Goal: Find specific page/section: Find specific page/section

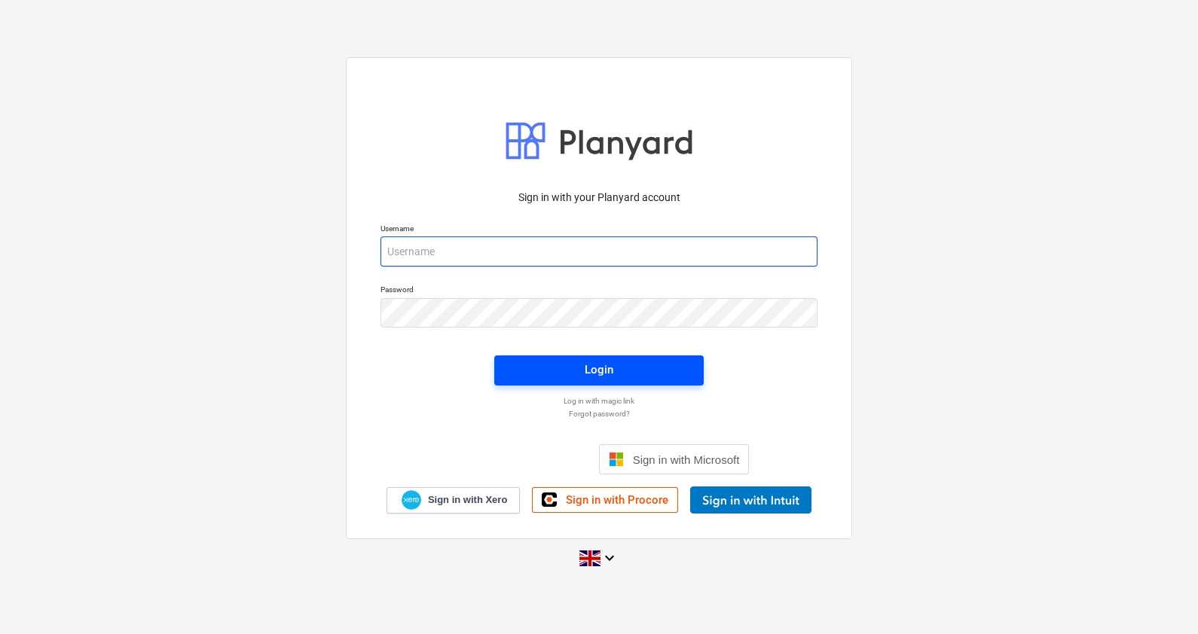
type input "[PERSON_NAME][EMAIL_ADDRESS][PERSON_NAME][DOMAIN_NAME]"
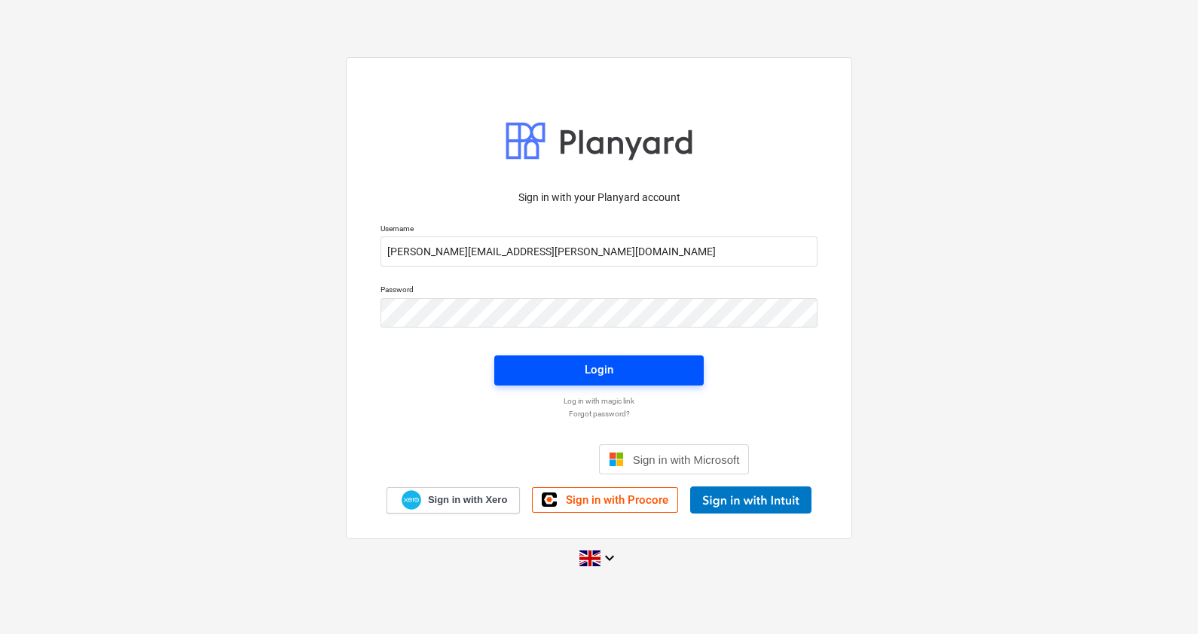
click at [609, 377] on div "Login" at bounding box center [599, 370] width 29 height 20
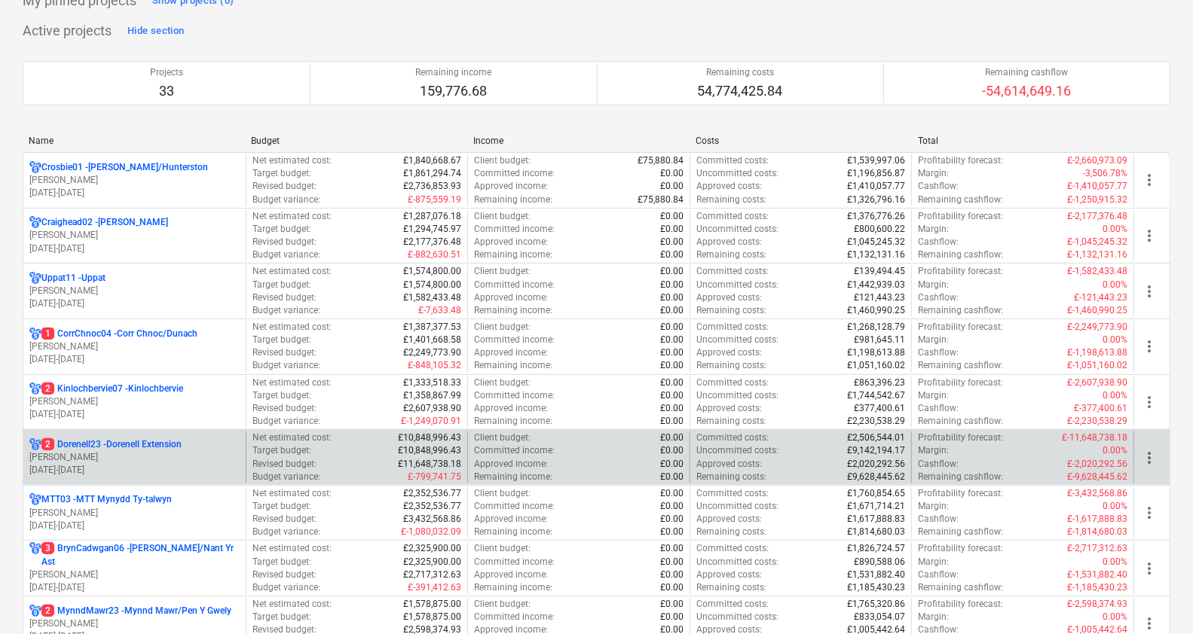
scroll to position [93, 0]
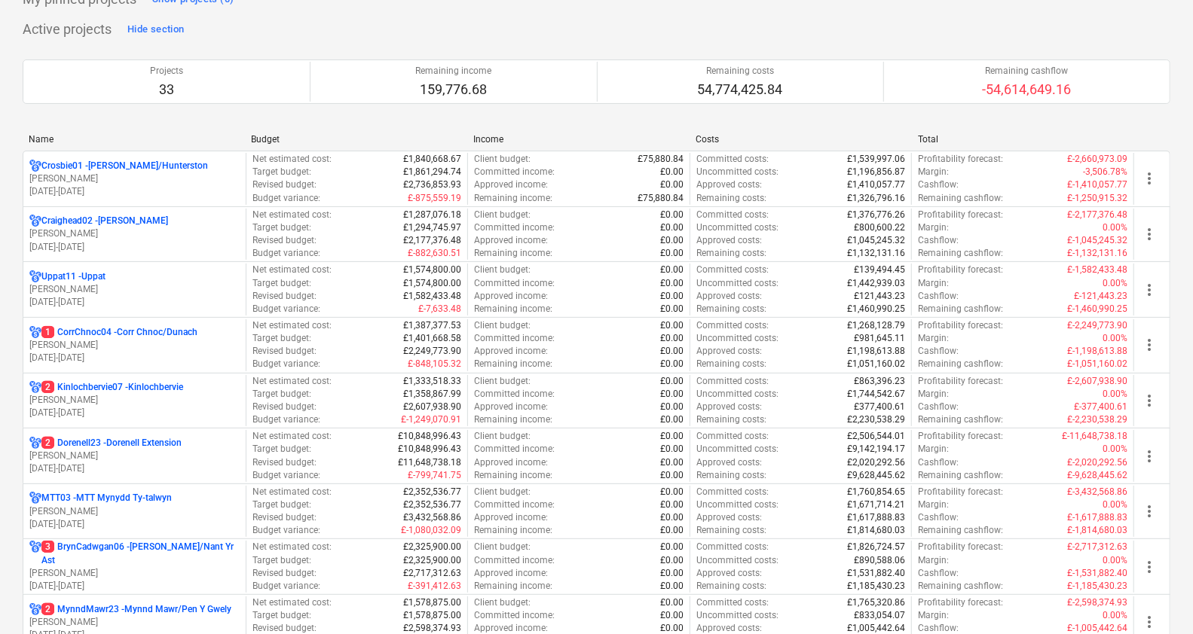
click at [161, 399] on p "[PERSON_NAME]" at bounding box center [134, 400] width 210 height 13
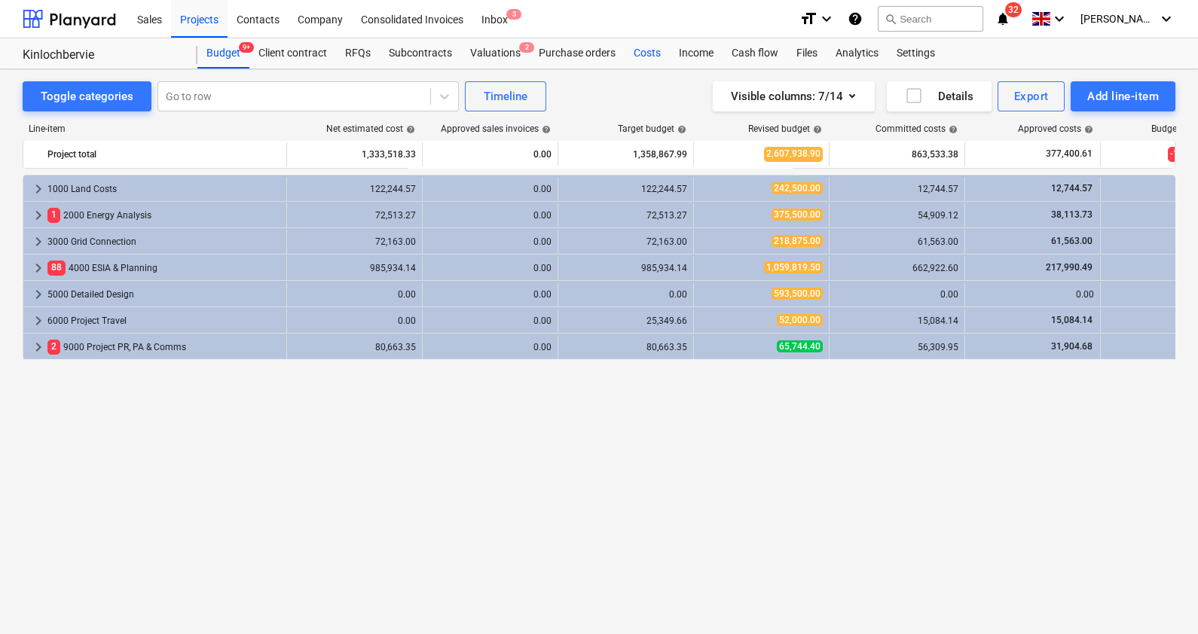
click at [645, 53] on div "Costs" at bounding box center [647, 53] width 45 height 30
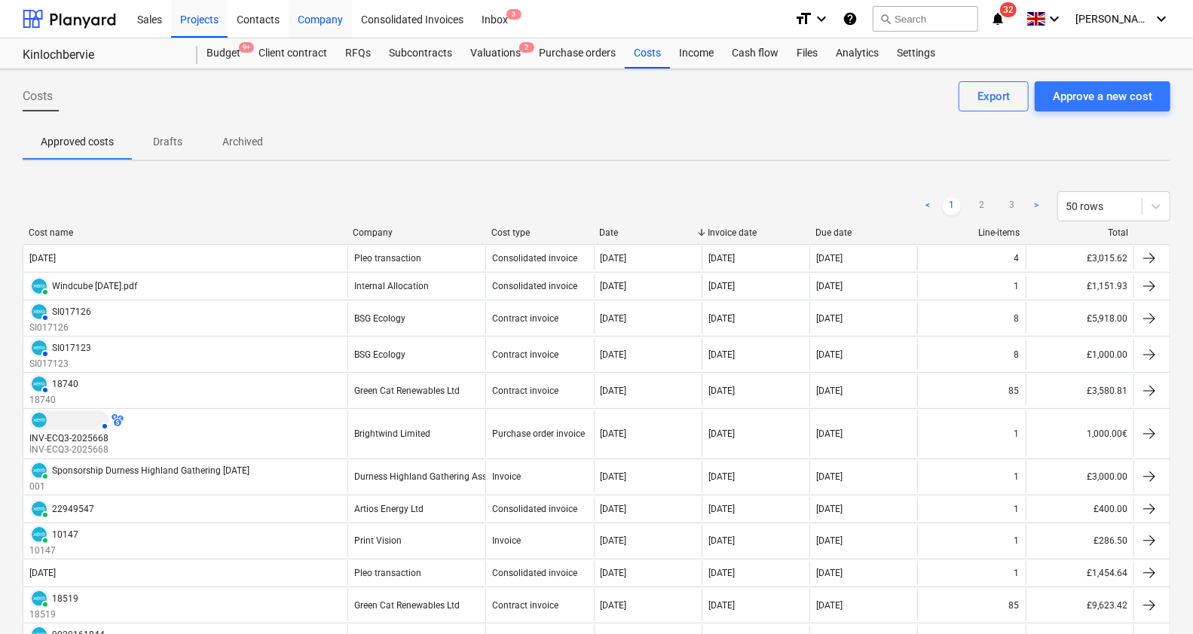
click at [307, 18] on div "Company" at bounding box center [320, 18] width 63 height 38
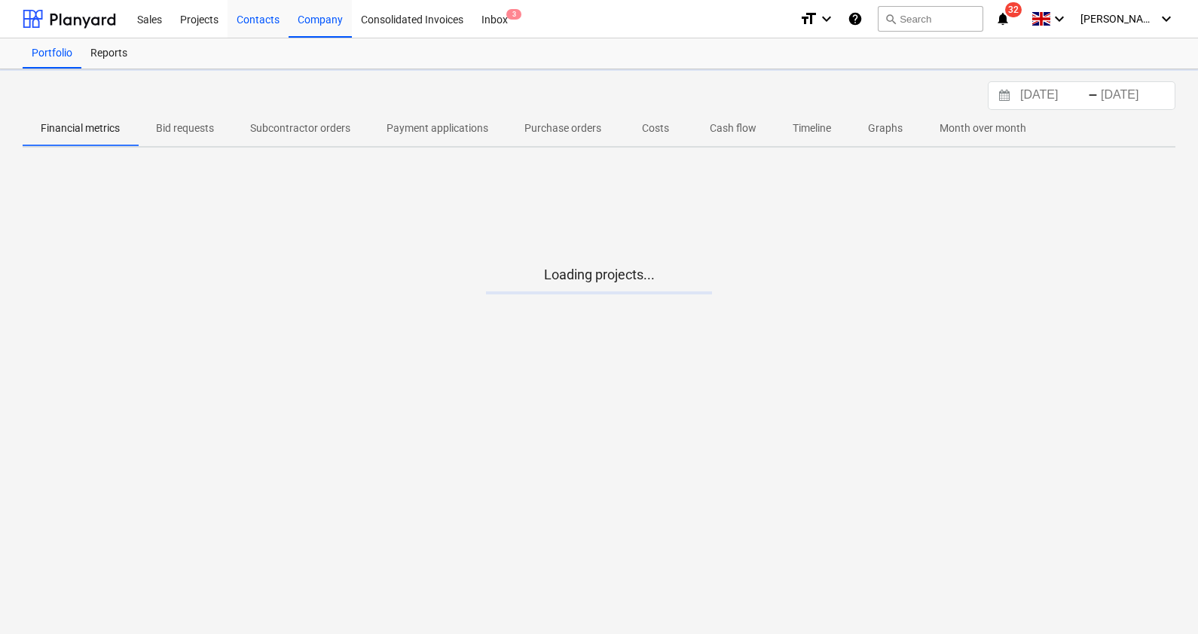
click at [270, 17] on div "Contacts" at bounding box center [258, 18] width 61 height 38
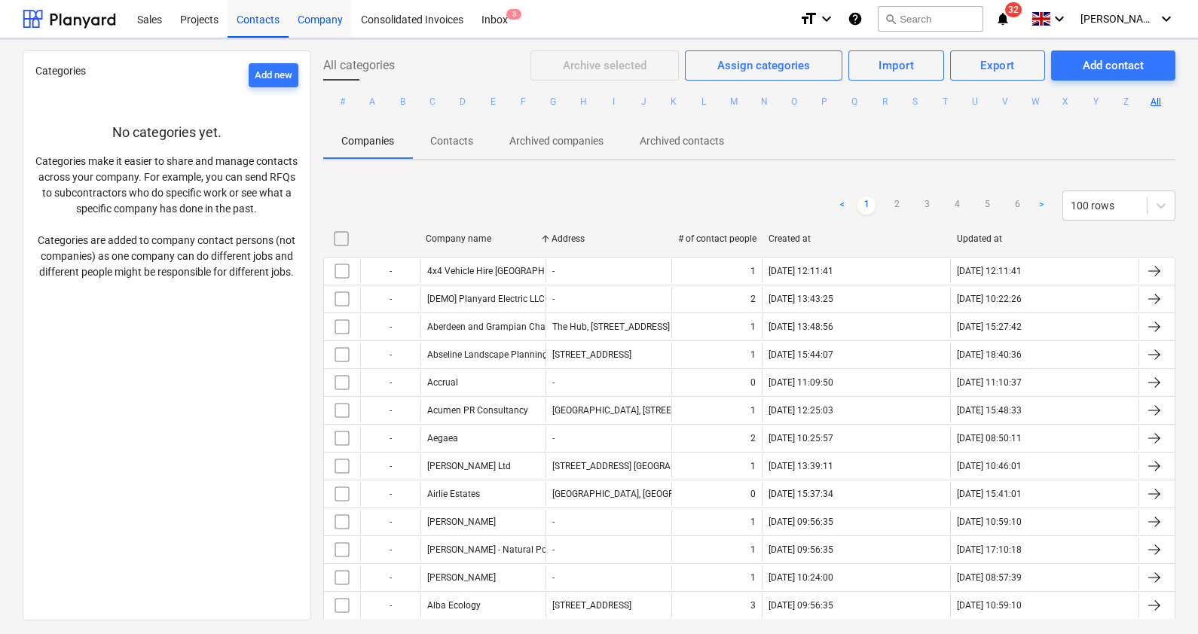
click at [328, 20] on div "Company" at bounding box center [320, 18] width 63 height 38
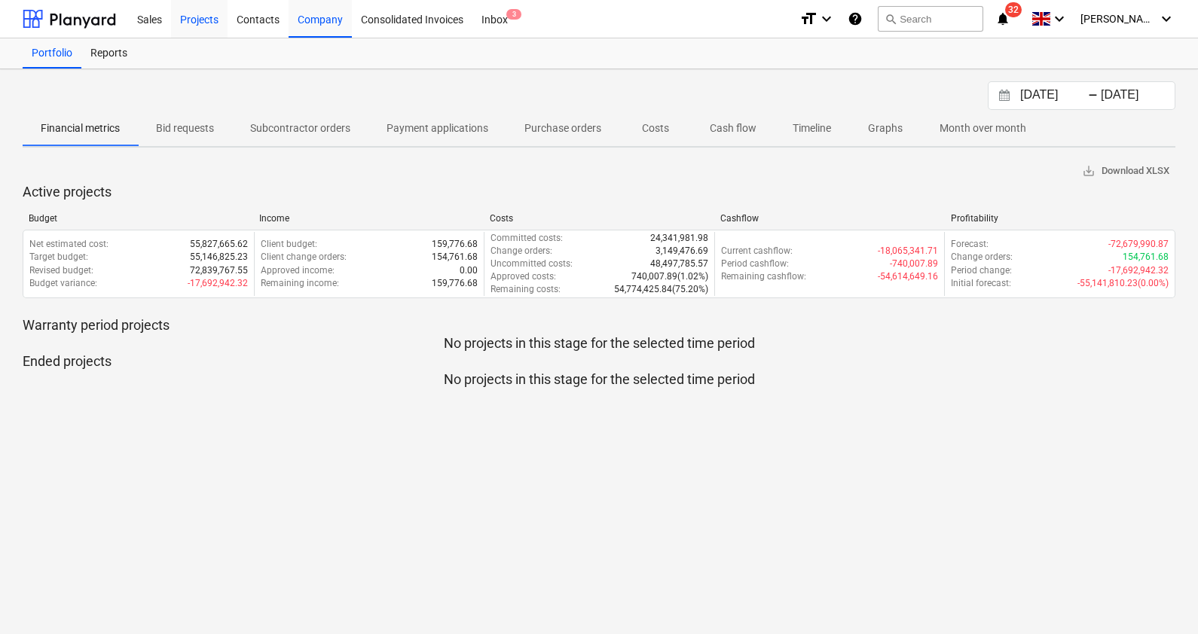
click at [196, 16] on div "Projects" at bounding box center [199, 18] width 57 height 38
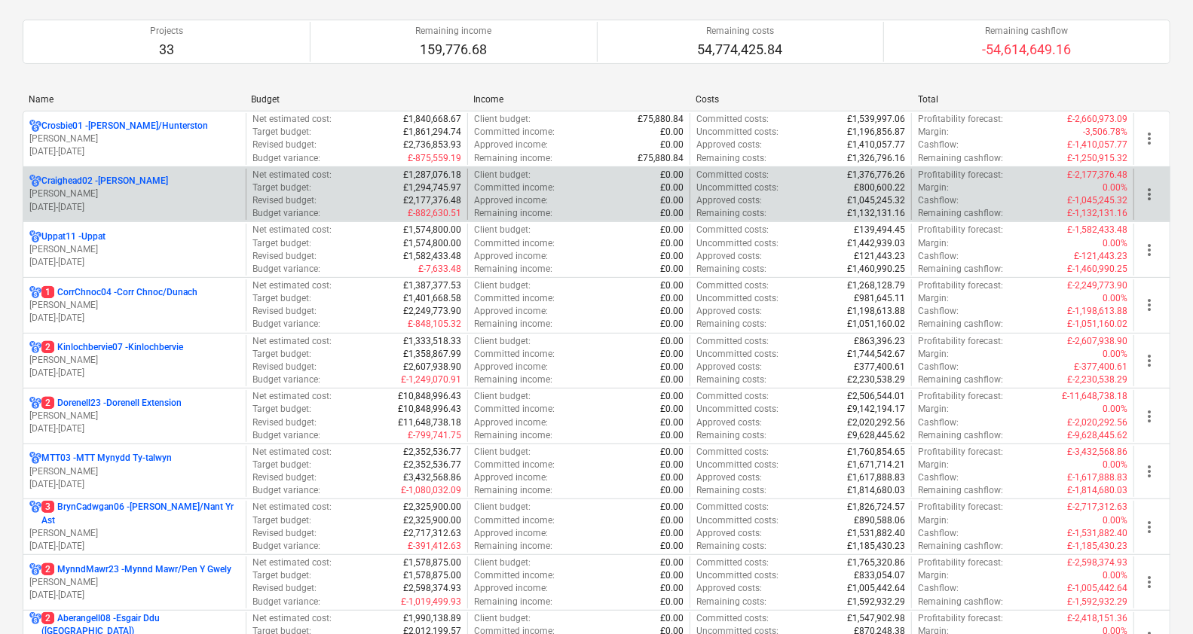
scroll to position [188, 0]
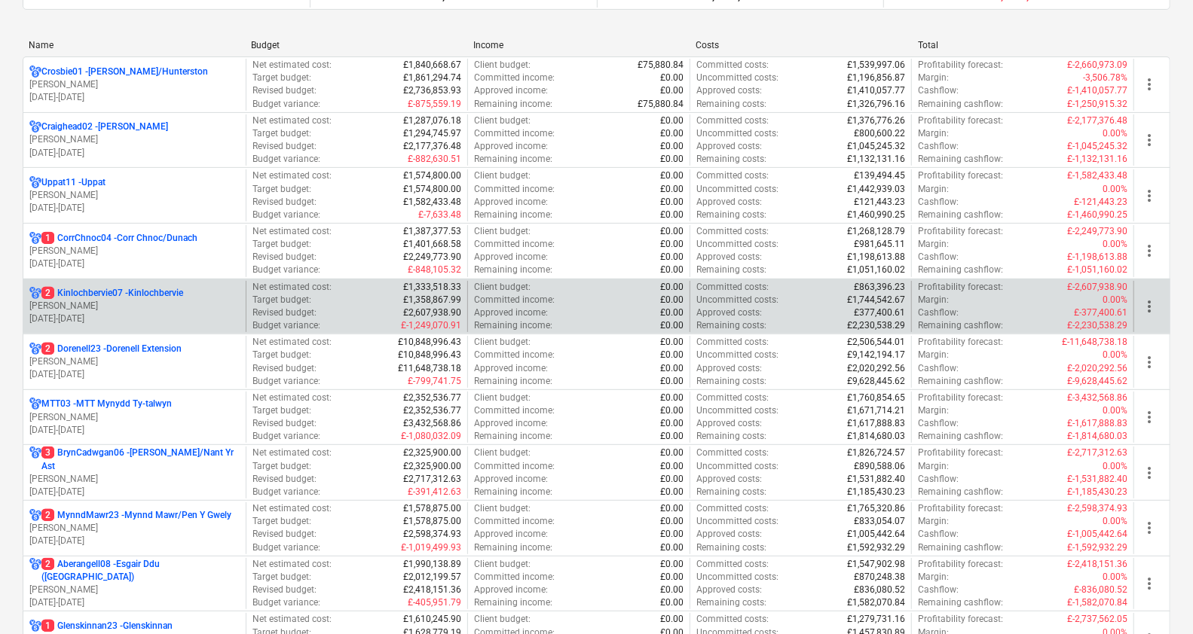
click at [183, 294] on p "2 Kinlochbervie07 - [GEOGRAPHIC_DATA]" at bounding box center [112, 293] width 142 height 13
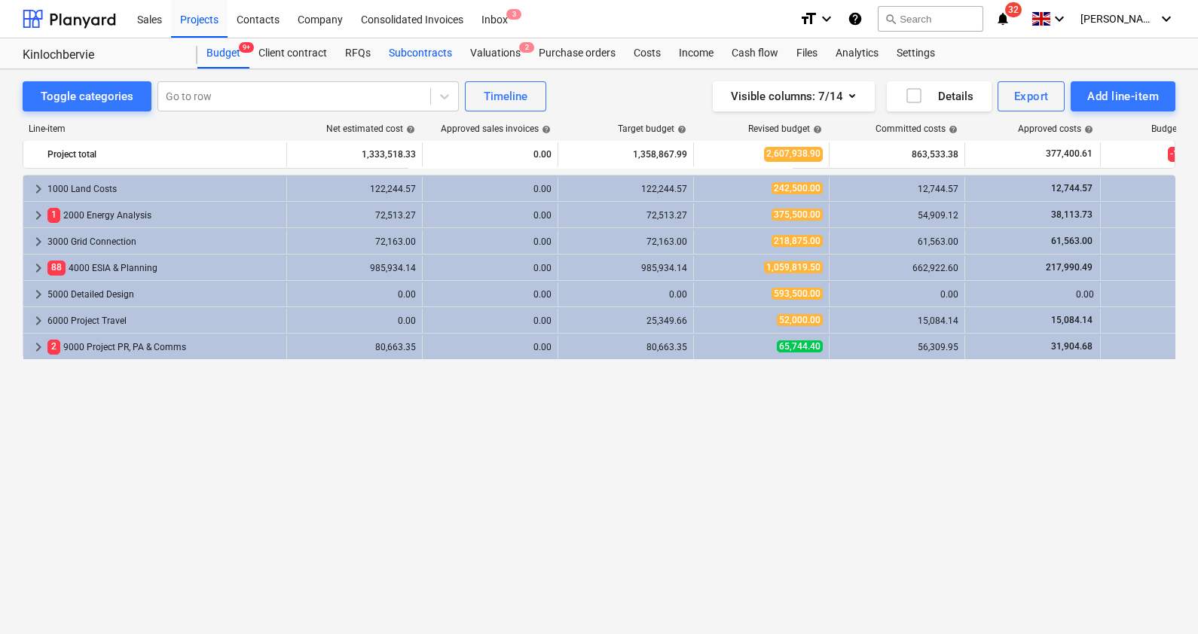
click at [432, 53] on div "Subcontracts" at bounding box center [420, 53] width 81 height 30
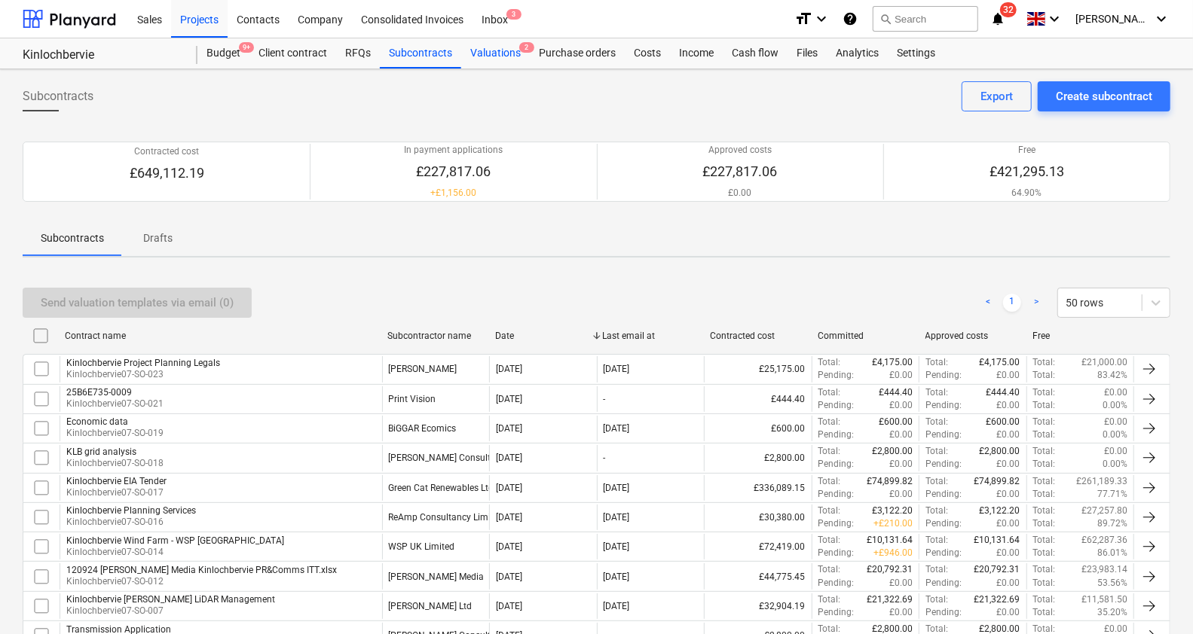
click at [493, 55] on div "Valuations 2" at bounding box center [495, 53] width 69 height 30
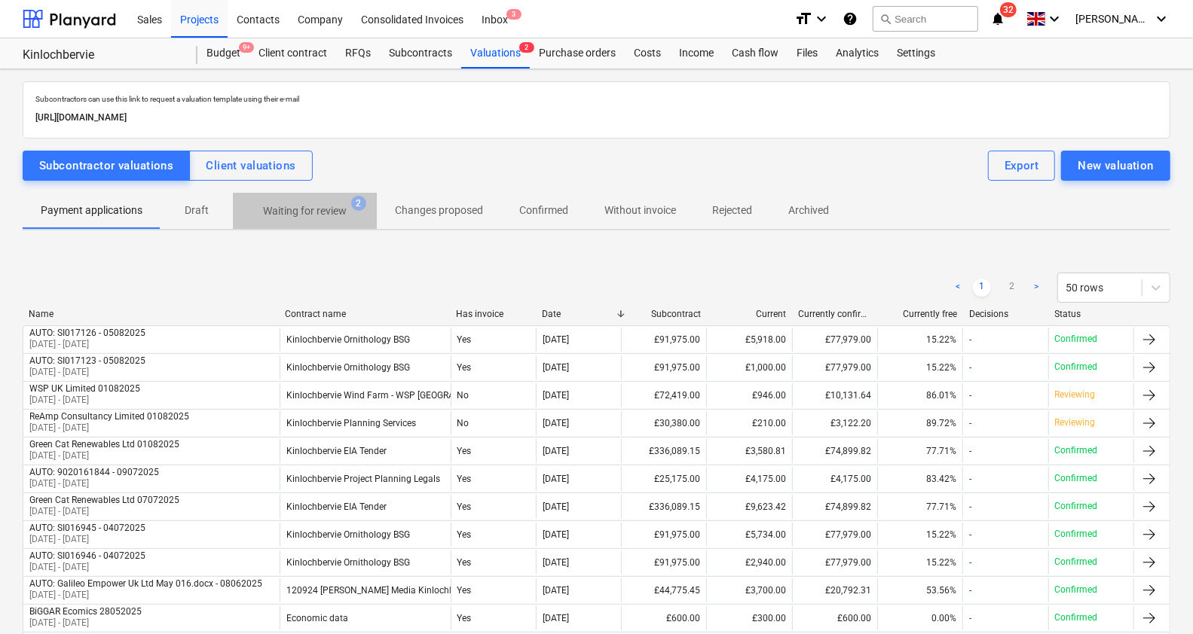
click at [326, 220] on span "Waiting for review 2" at bounding box center [305, 210] width 144 height 27
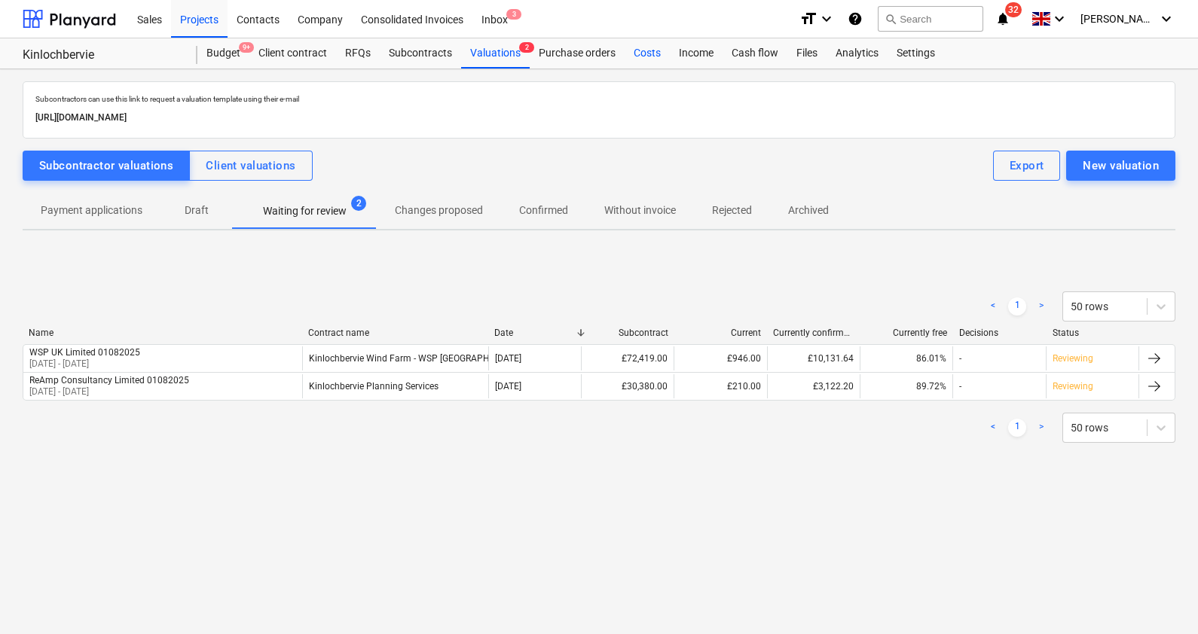
click at [638, 52] on div "Costs" at bounding box center [647, 53] width 45 height 30
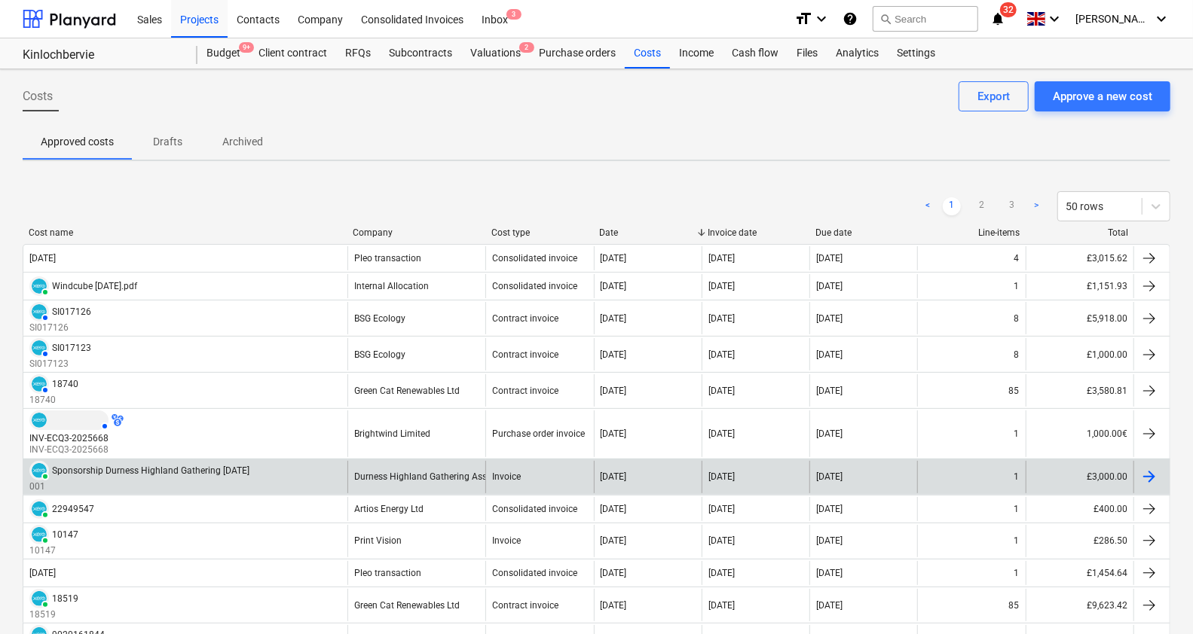
click at [248, 472] on div "Sponsorship Durness Highland Gathering [DATE]" at bounding box center [150, 471] width 197 height 11
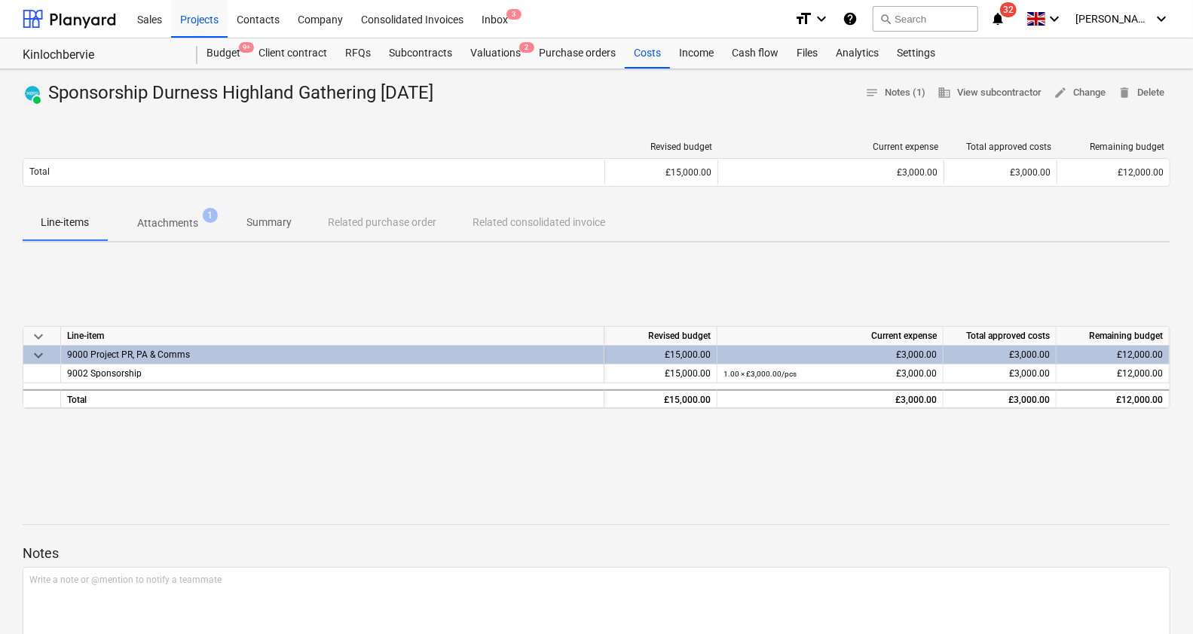
click at [194, 222] on p "Attachments" at bounding box center [167, 223] width 61 height 16
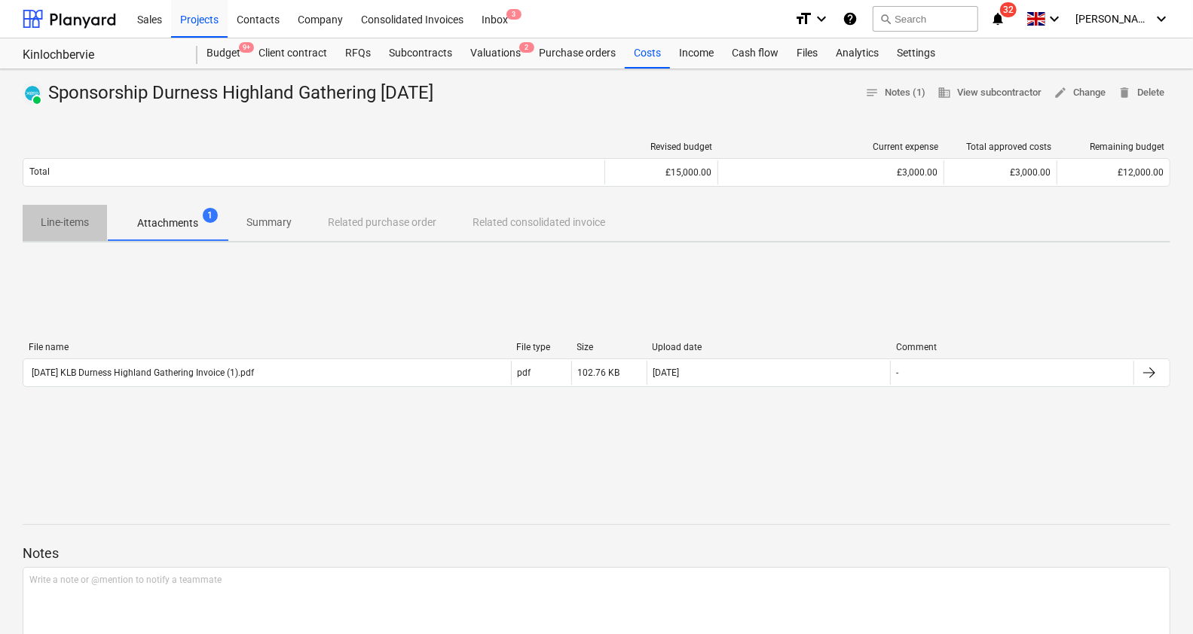
click at [30, 215] on span "Line-items" at bounding box center [65, 222] width 84 height 25
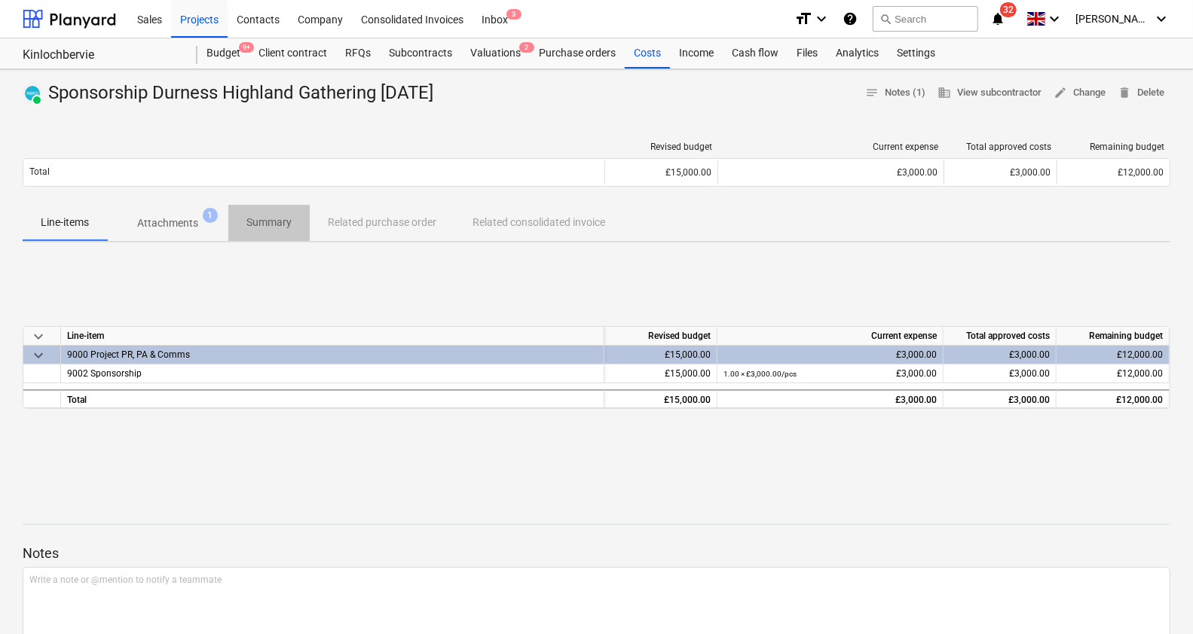
click at [286, 229] on p "Summary" at bounding box center [268, 223] width 45 height 16
